Goal: Task Accomplishment & Management: Manage account settings

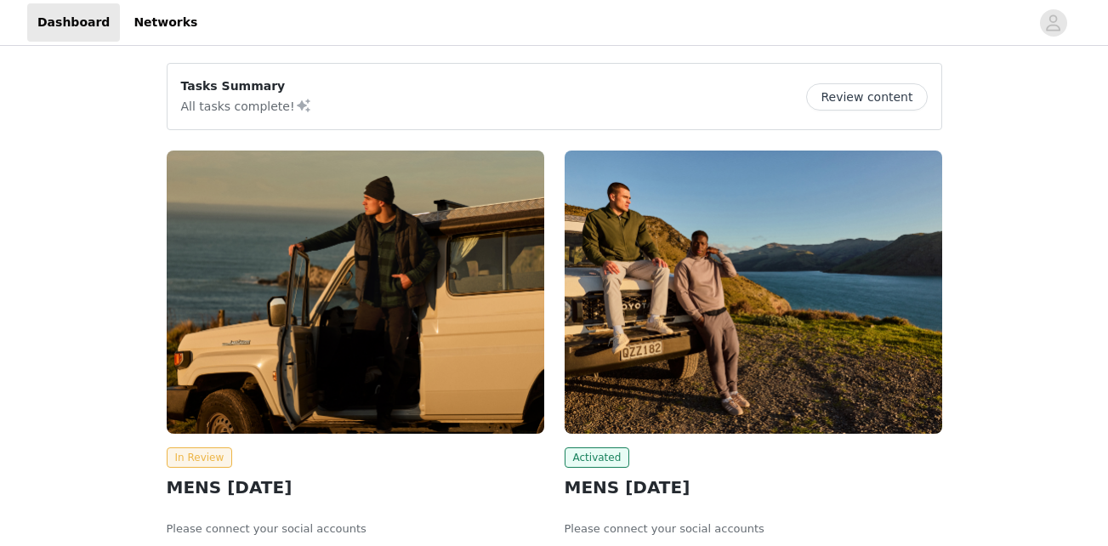
scroll to position [91, 0]
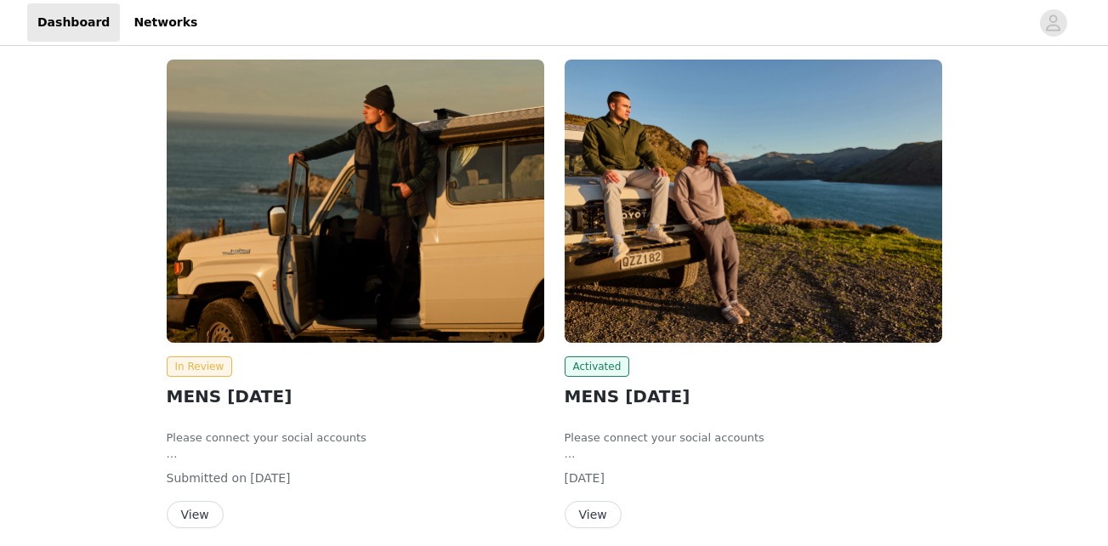
click at [153, 354] on div "In Review MENS [DATE] Please connect your social accounts Fill out the informat…" at bounding box center [554, 532] width 816 height 986
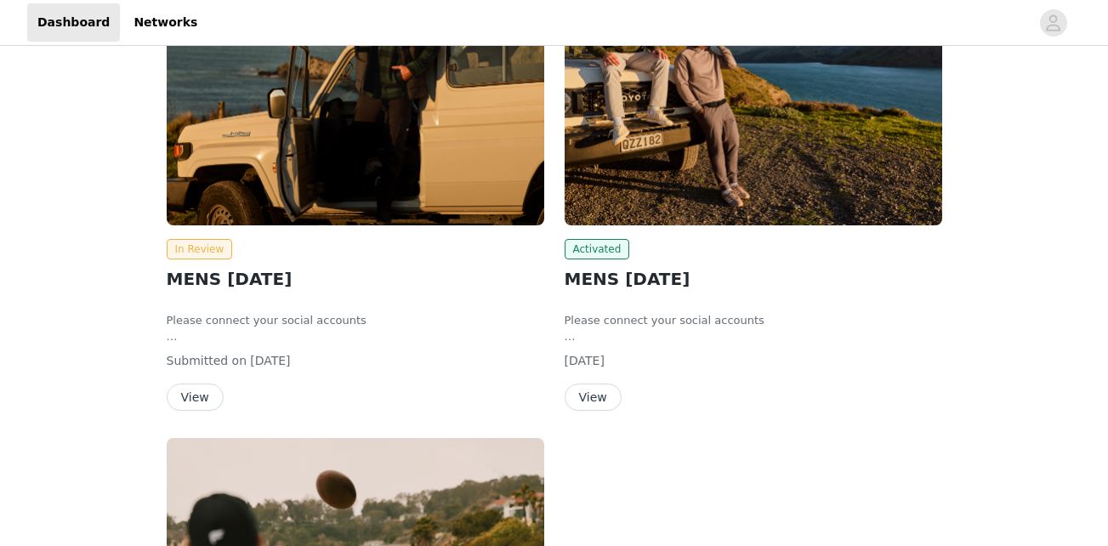
scroll to position [209, 0]
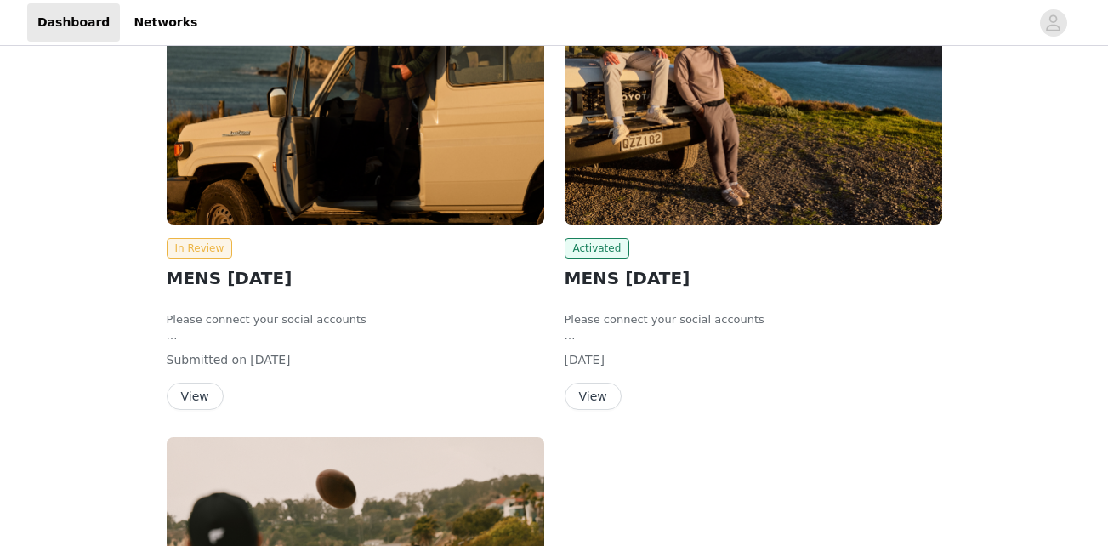
click at [184, 396] on button "View" at bounding box center [195, 396] width 57 height 27
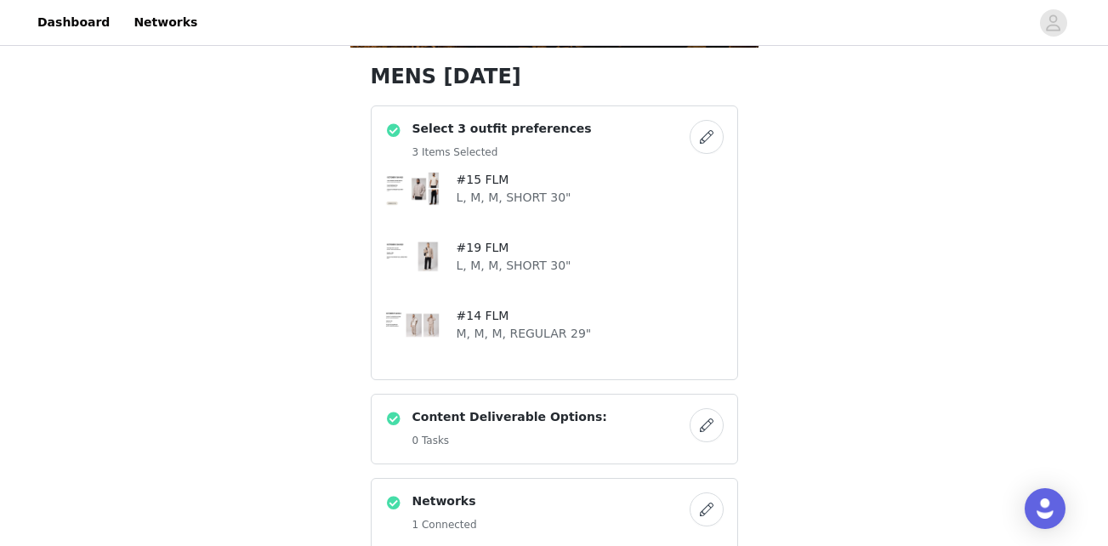
scroll to position [276, 0]
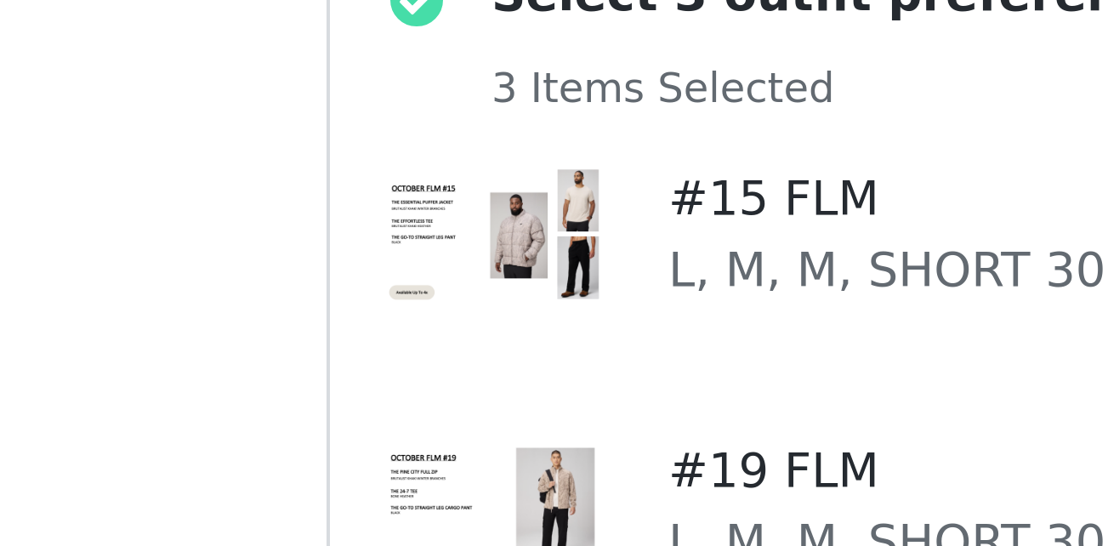
click at [422, 191] on img at bounding box center [412, 186] width 54 height 34
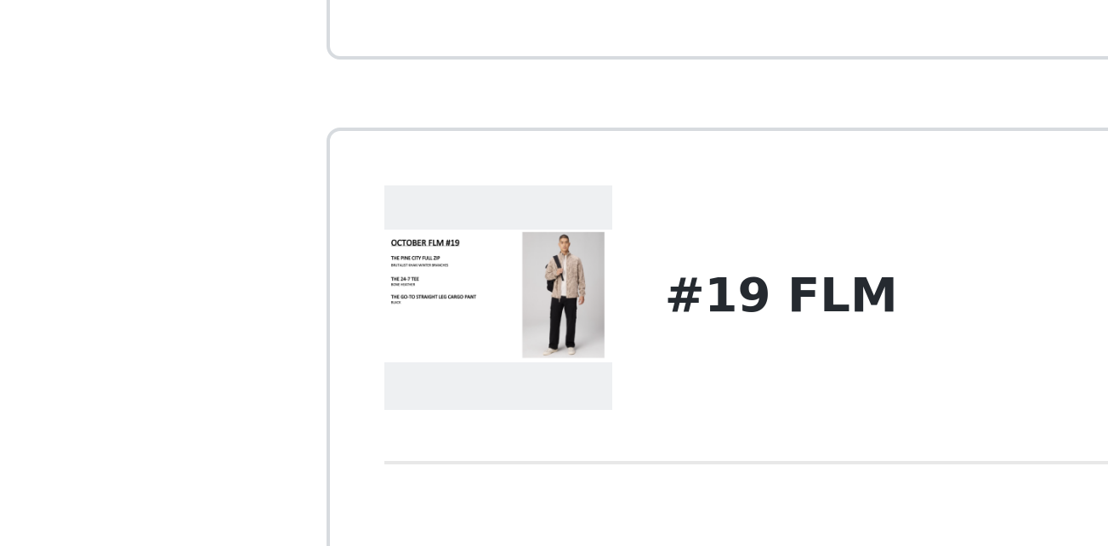
scroll to position [24, 0]
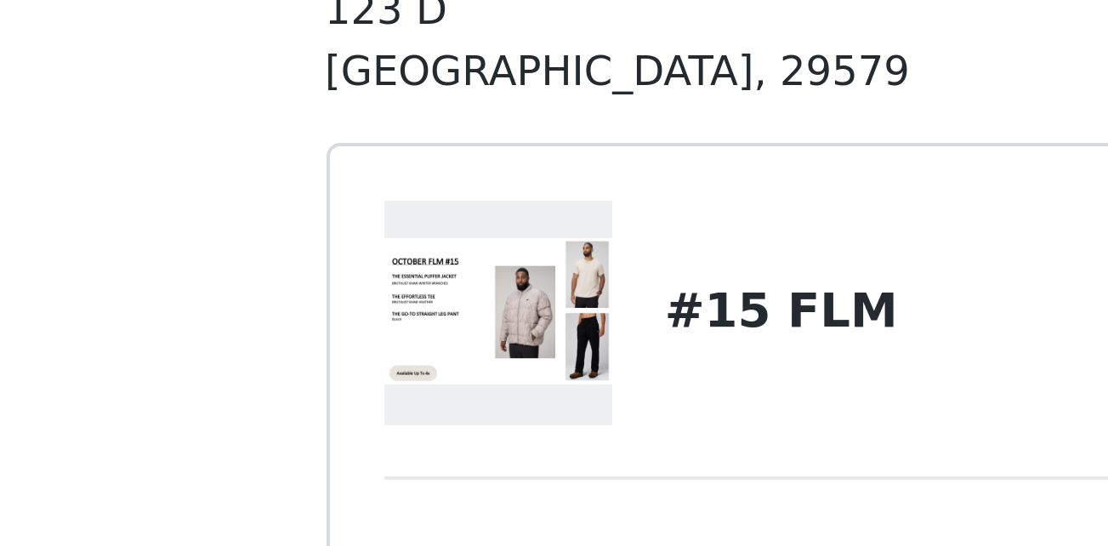
click at [422, 317] on img at bounding box center [414, 334] width 58 height 37
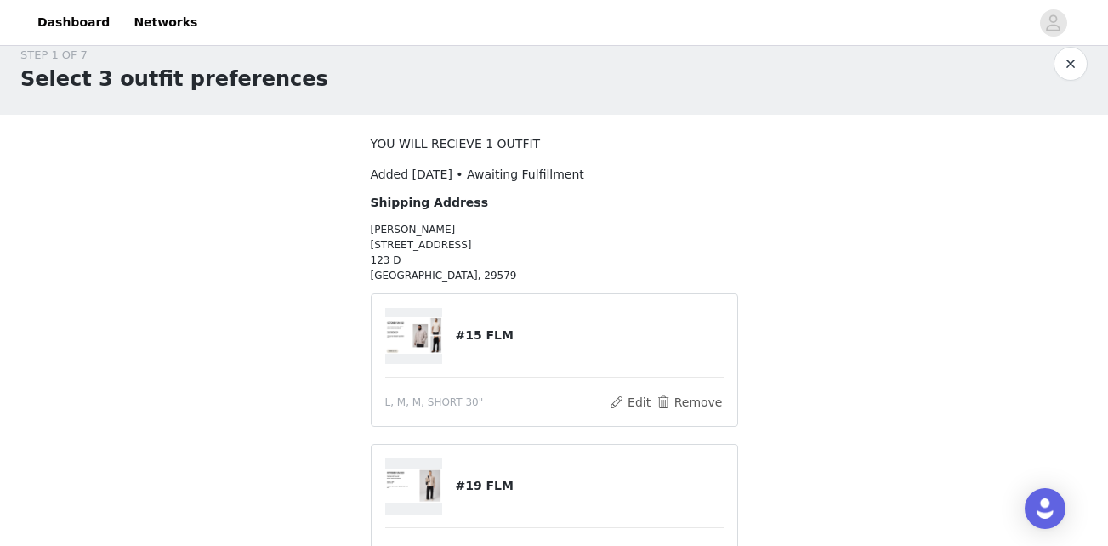
scroll to position [21, 0]
click at [435, 332] on img at bounding box center [414, 337] width 58 height 37
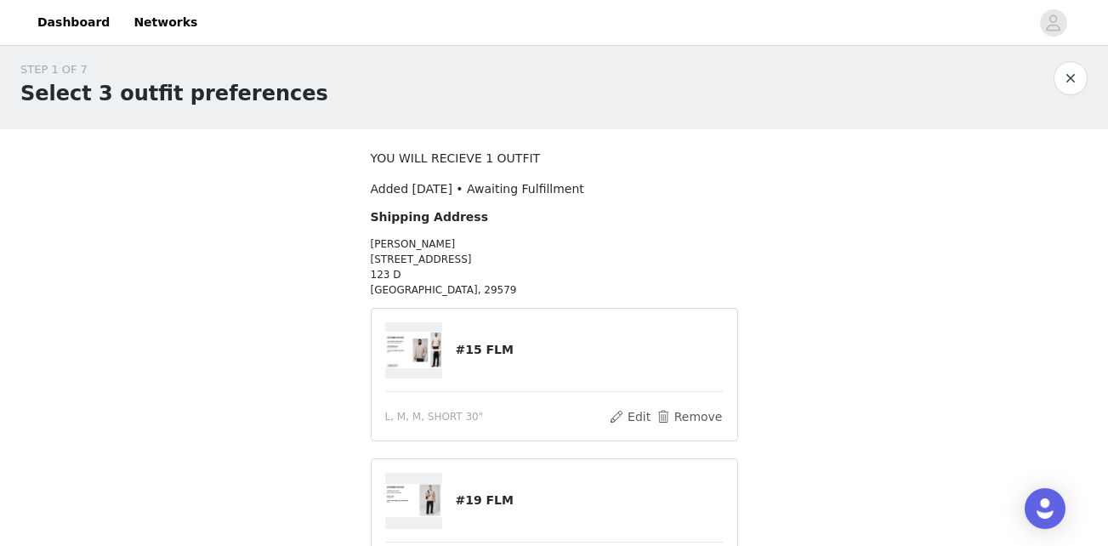
scroll to position [0, 0]
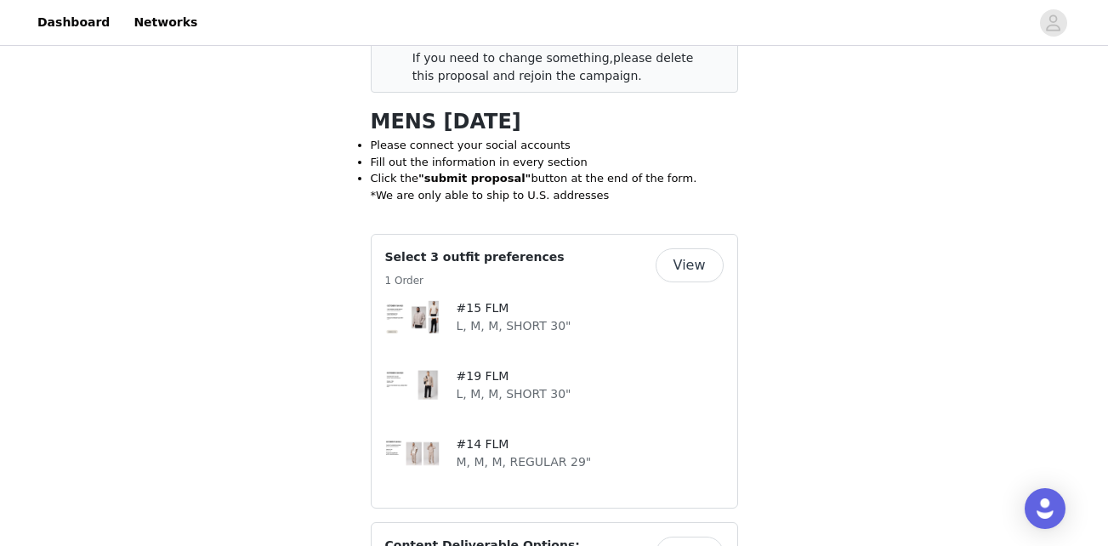
scroll to position [354, 0]
click at [682, 264] on button "View" at bounding box center [689, 264] width 68 height 34
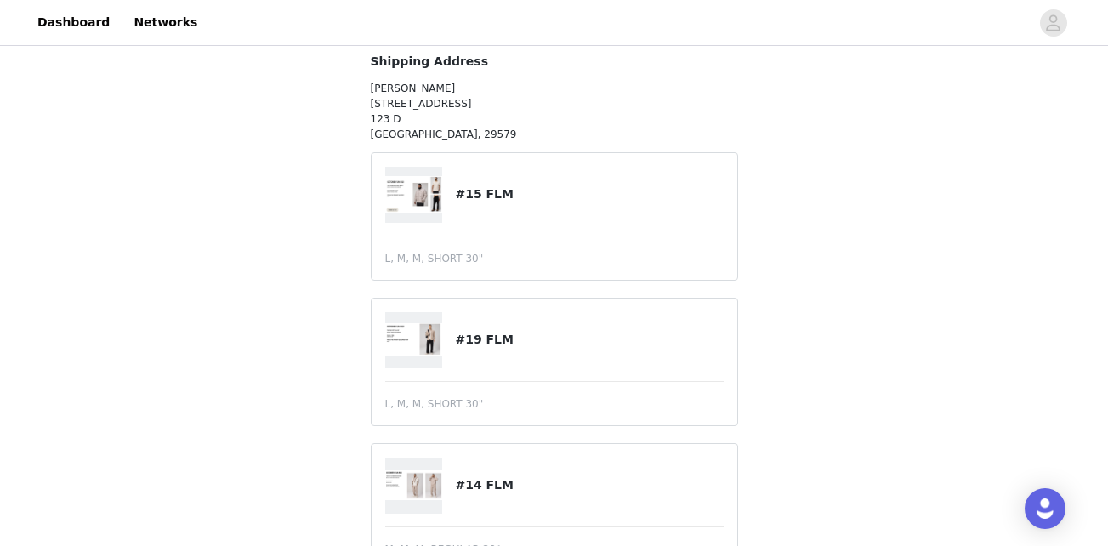
scroll to position [162, 0]
click at [484, 249] on article "#15 FLM L, M, M, SHORT 30"" at bounding box center [554, 219] width 367 height 128
click at [447, 193] on div at bounding box center [420, 197] width 71 height 56
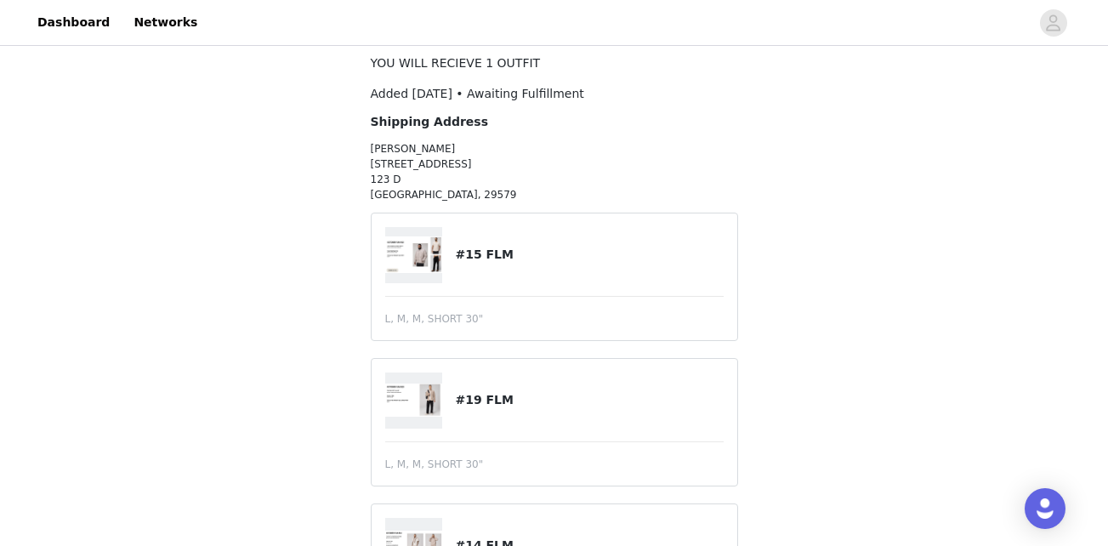
scroll to position [268, 0]
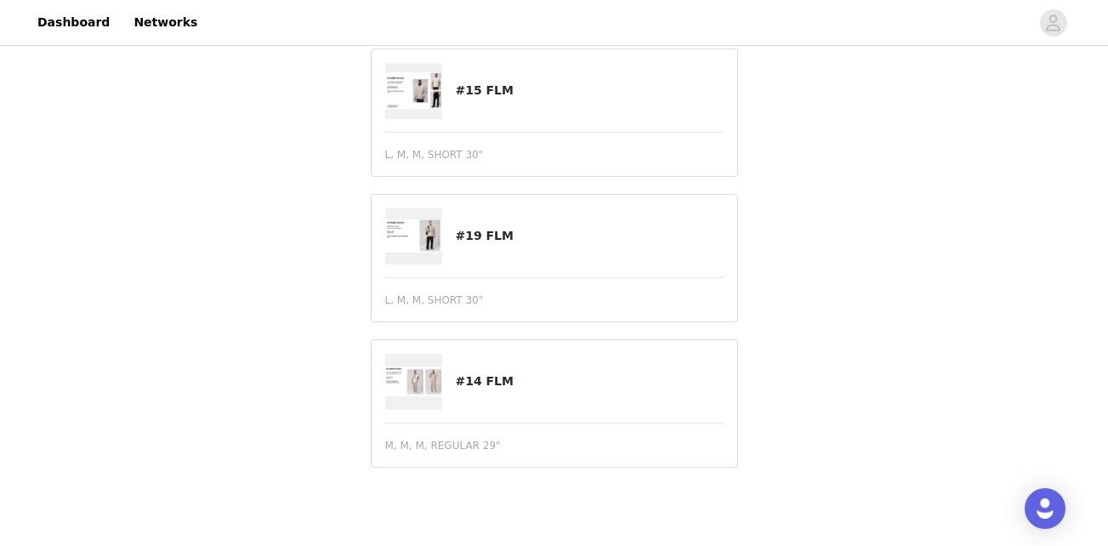
click at [434, 395] on img at bounding box center [414, 380] width 58 height 29
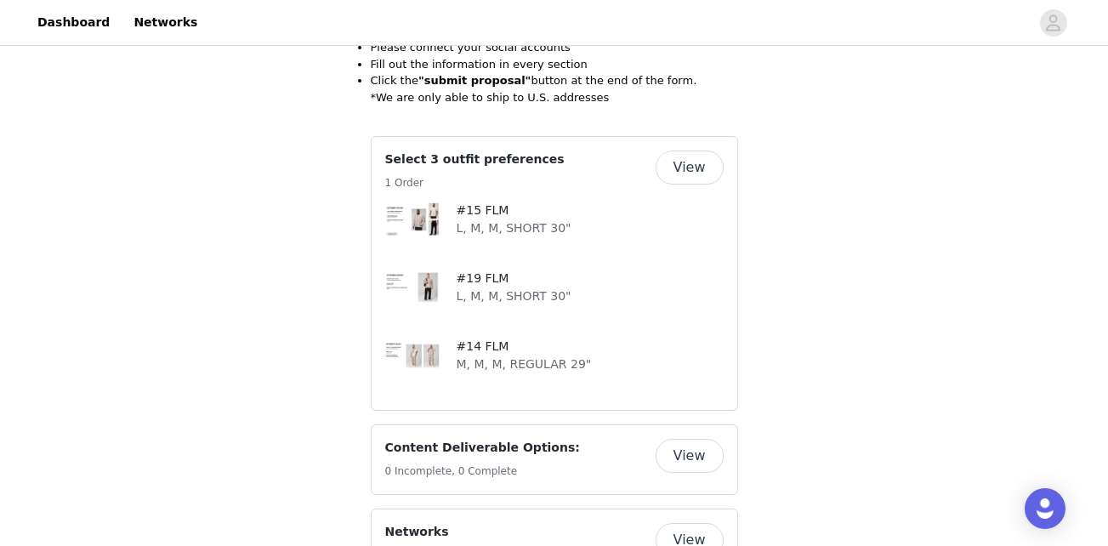
scroll to position [511, 0]
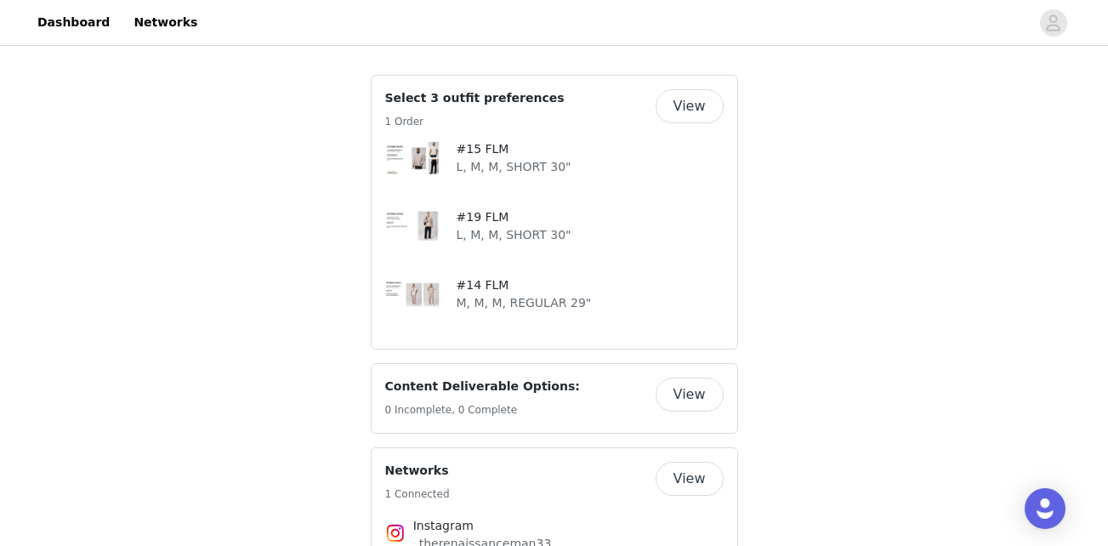
click at [662, 109] on button "View" at bounding box center [689, 106] width 68 height 34
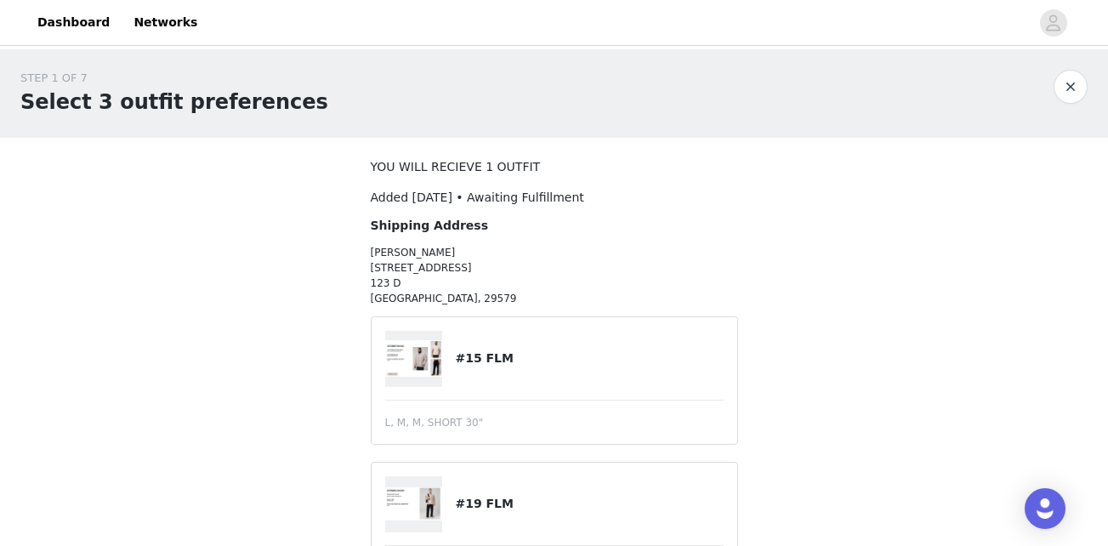
scroll to position [262, 0]
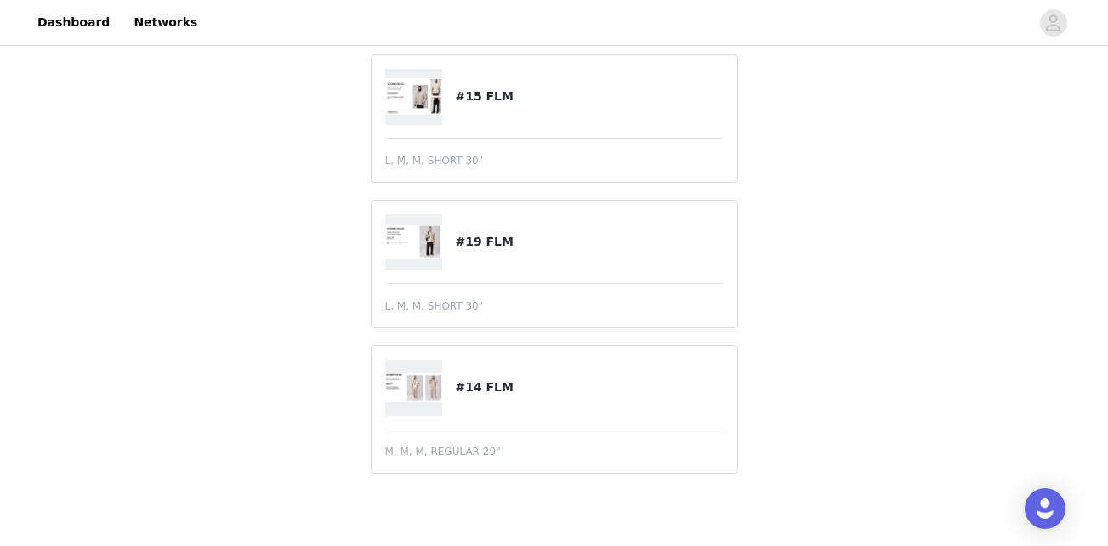
click at [449, 114] on div at bounding box center [420, 97] width 71 height 56
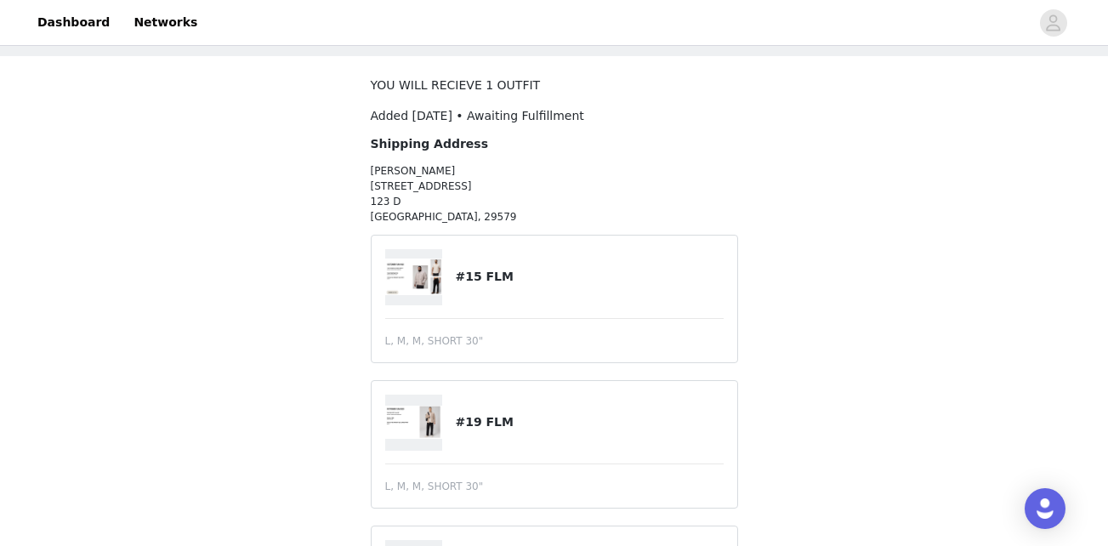
scroll to position [9, 0]
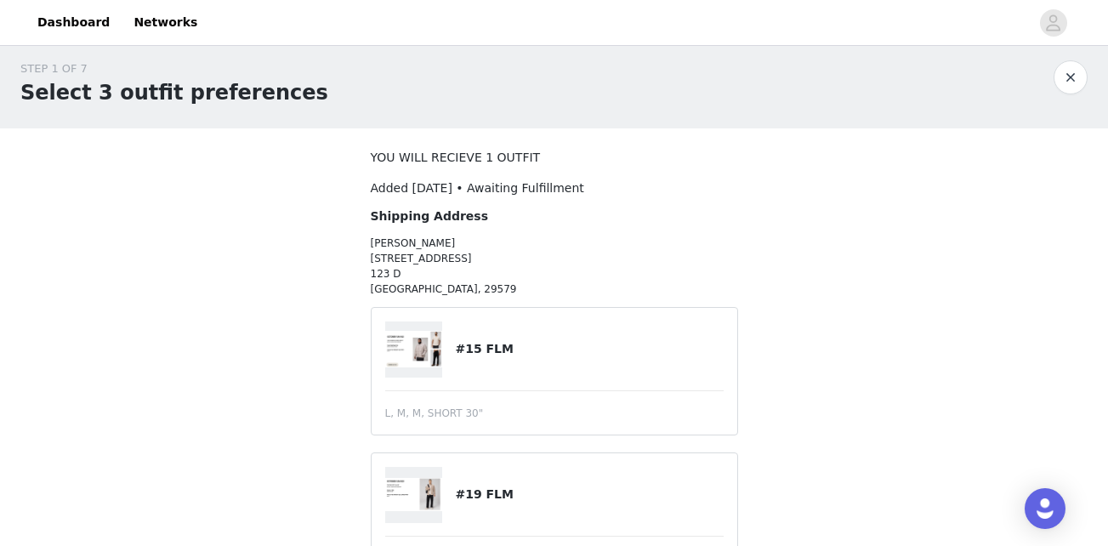
click at [417, 346] on img at bounding box center [414, 349] width 58 height 37
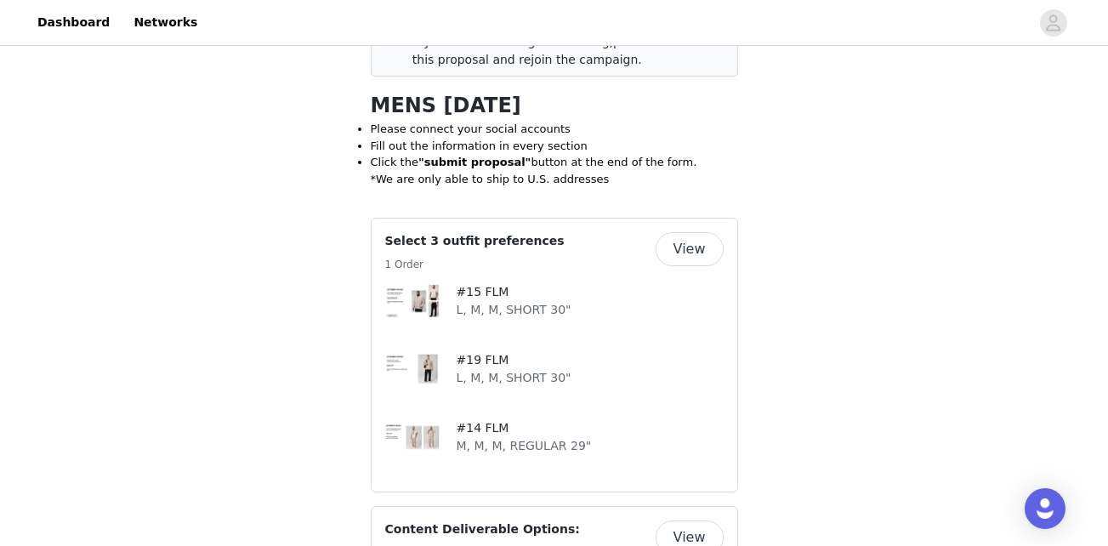
scroll to position [366, 0]
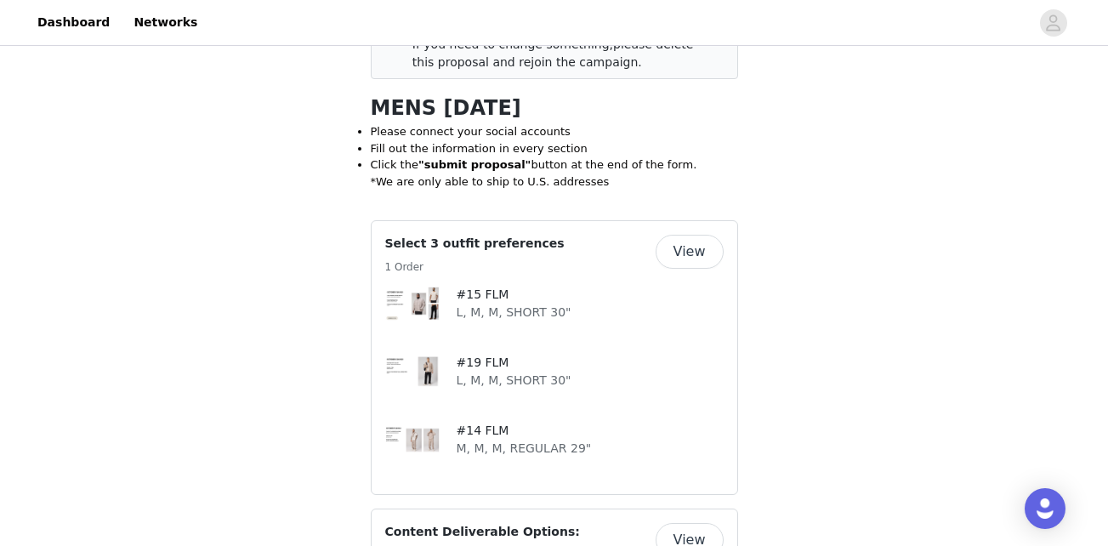
click at [678, 244] on button "View" at bounding box center [689, 252] width 68 height 34
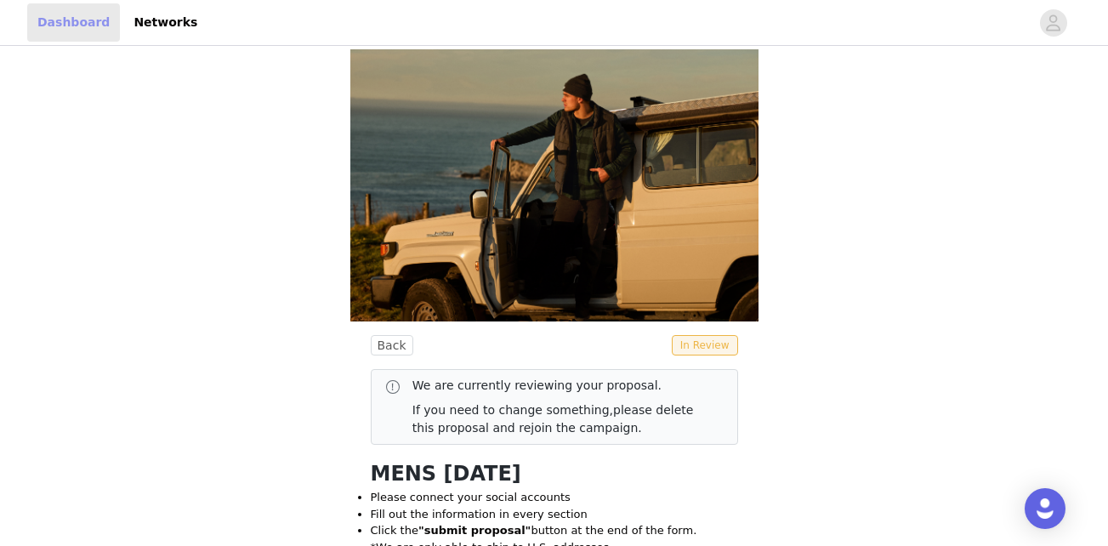
click at [35, 16] on link "Dashboard" at bounding box center [73, 22] width 93 height 38
